Goal: Task Accomplishment & Management: Manage account settings

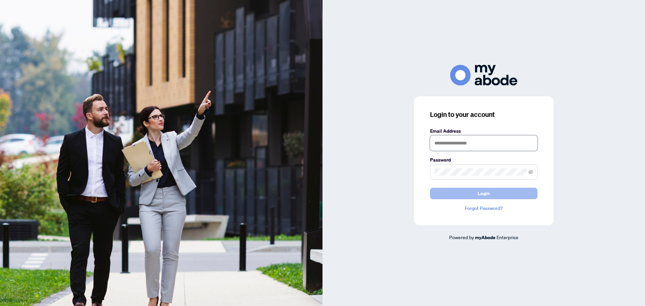
type input "**********"
click at [473, 196] on button "Login" at bounding box center [484, 193] width 108 height 11
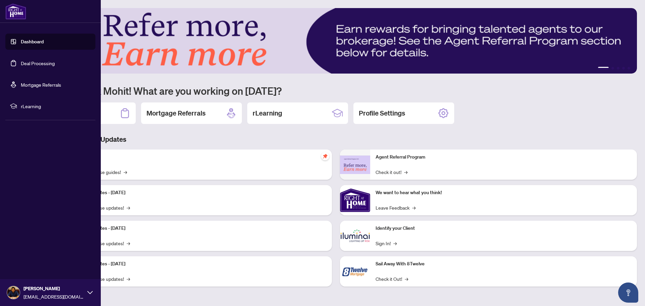
click at [21, 43] on link "Dashboard" at bounding box center [32, 42] width 23 height 6
click at [27, 64] on link "Deal Processing" at bounding box center [38, 63] width 34 height 6
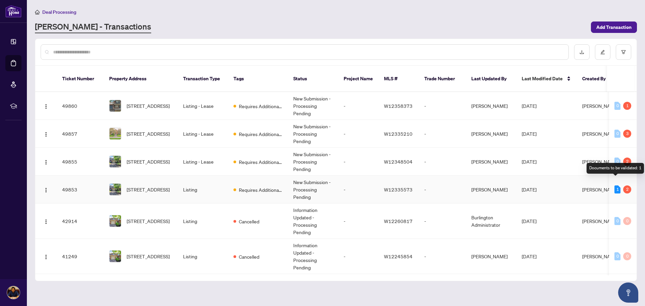
click at [616, 186] on div "1" at bounding box center [618, 190] width 6 height 8
drag, startPoint x: 612, startPoint y: 184, endPoint x: 615, endPoint y: 184, distance: 3.4
click at [613, 184] on td "1 2" at bounding box center [623, 190] width 28 height 28
click at [616, 186] on div "1" at bounding box center [618, 190] width 6 height 8
click at [195, 180] on td "Listing" at bounding box center [203, 190] width 50 height 28
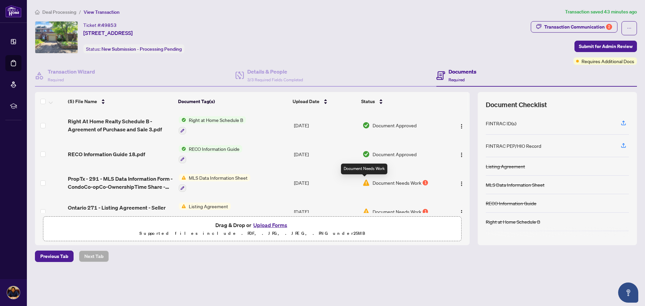
click at [365, 184] on img at bounding box center [366, 182] width 7 height 7
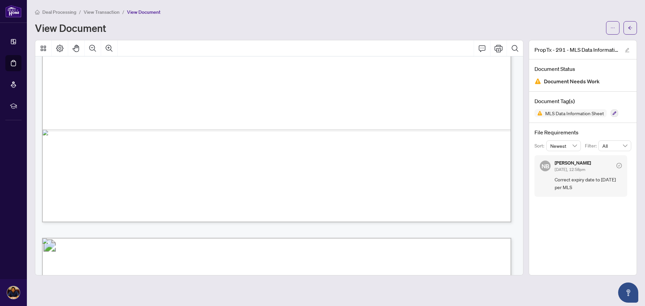
scroll to position [403, 0]
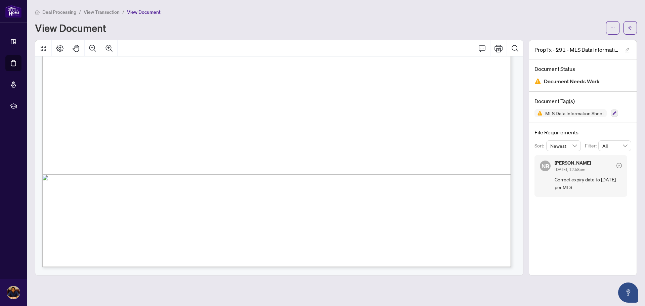
drag, startPoint x: 87, startPoint y: 164, endPoint x: 148, endPoint y: 164, distance: 60.8
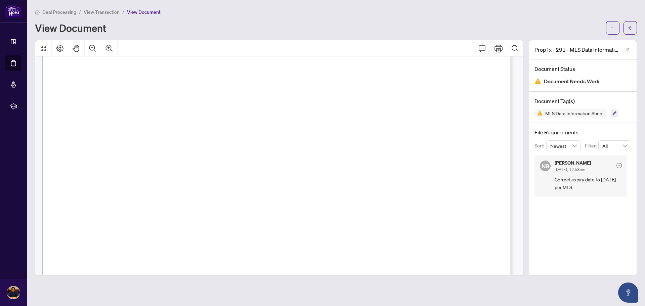
scroll to position [0, 0]
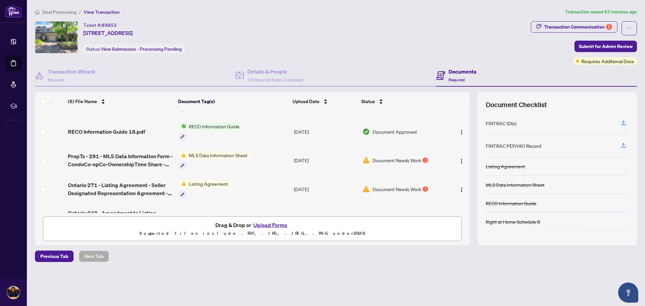
scroll to position [34, 0]
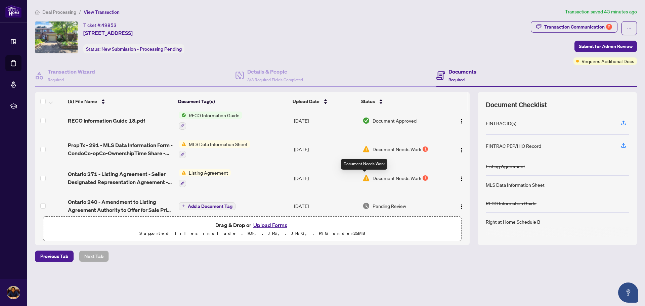
click at [363, 178] on img at bounding box center [366, 177] width 7 height 7
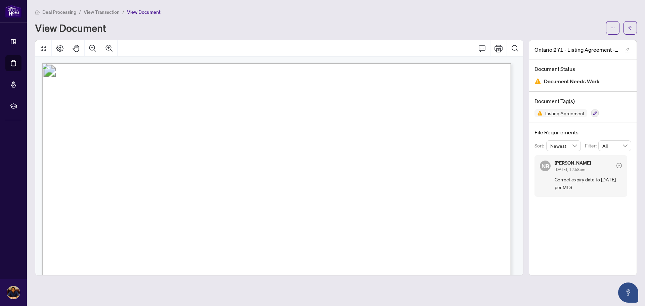
scroll to position [134, 0]
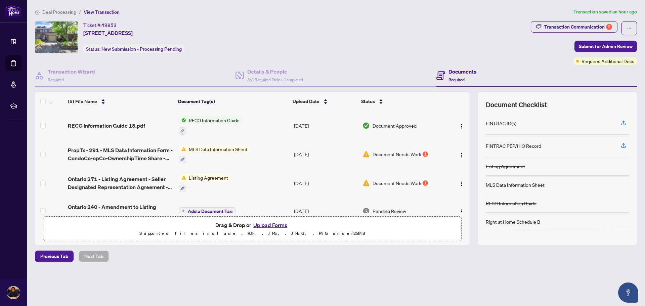
scroll to position [42, 0]
